Goal: Navigation & Orientation: Find specific page/section

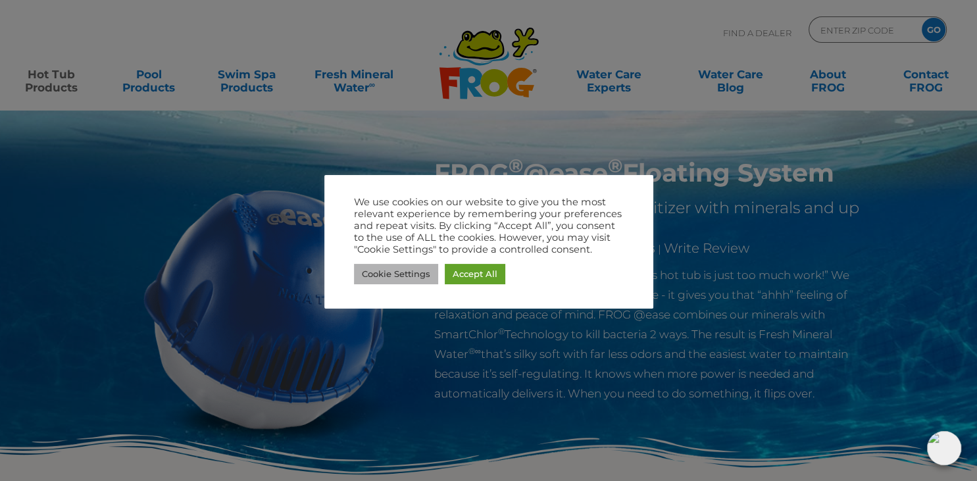
click at [403, 273] on link "Cookie Settings" at bounding box center [396, 274] width 84 height 20
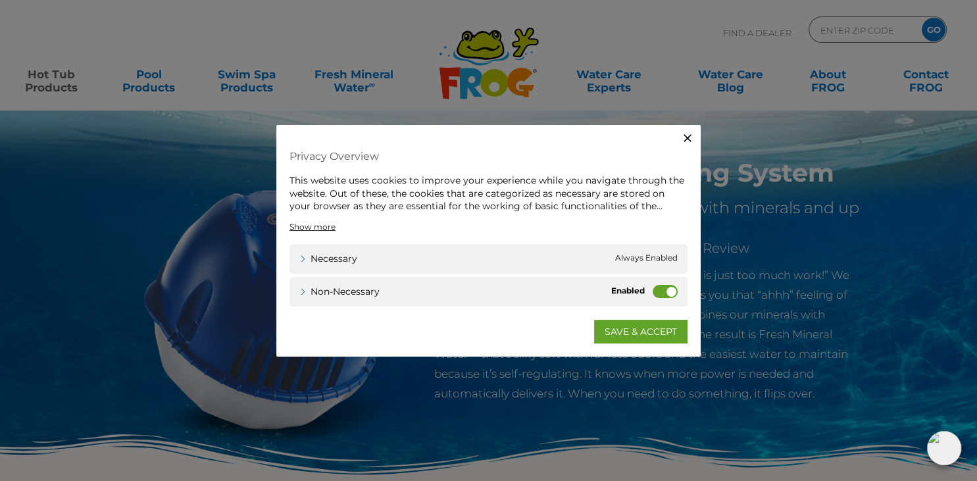
click at [667, 291] on label "Non-necessary" at bounding box center [665, 290] width 25 height 13
click at [0, 0] on input "Non-necessary" at bounding box center [0, 0] width 0 height 0
click at [639, 332] on link "SAVE & ACCEPT" at bounding box center [640, 331] width 93 height 24
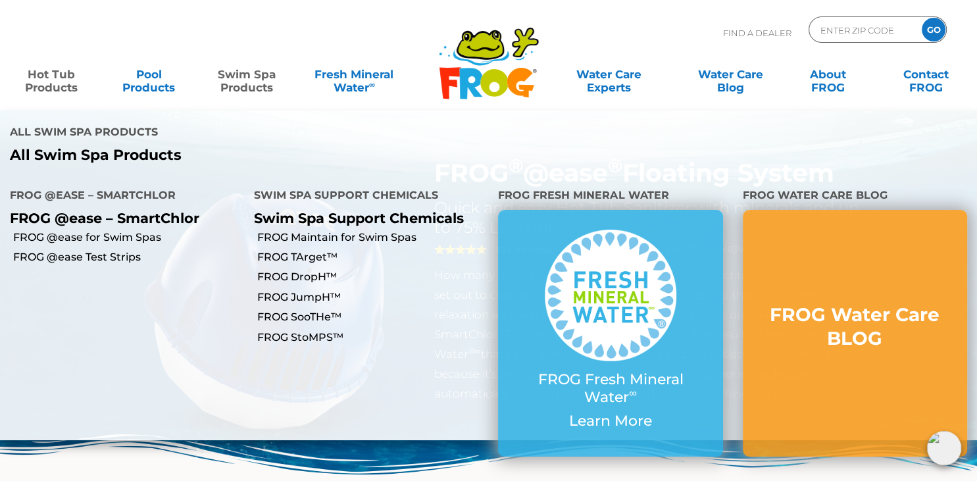
click at [248, 85] on link "Swim Spa Products" at bounding box center [247, 74] width 76 height 26
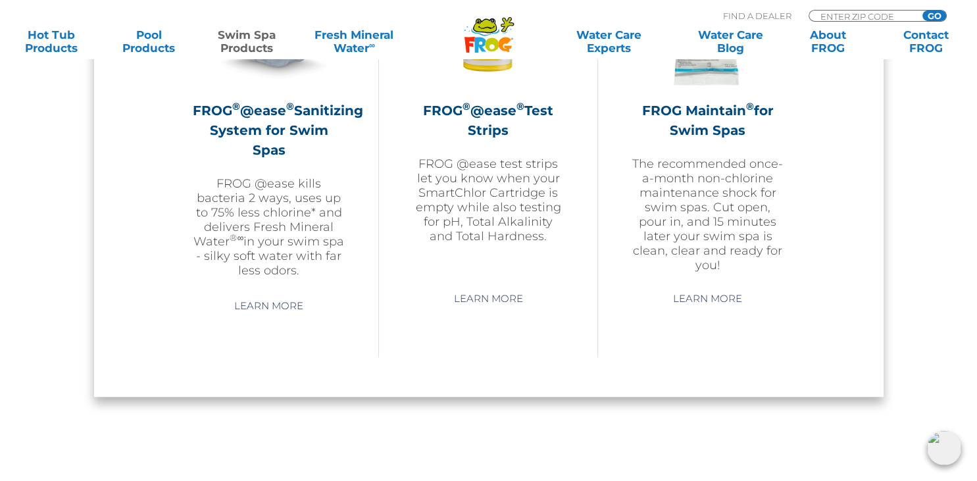
scroll to position [1187, 0]
